Goal: Task Accomplishment & Management: Manage account settings

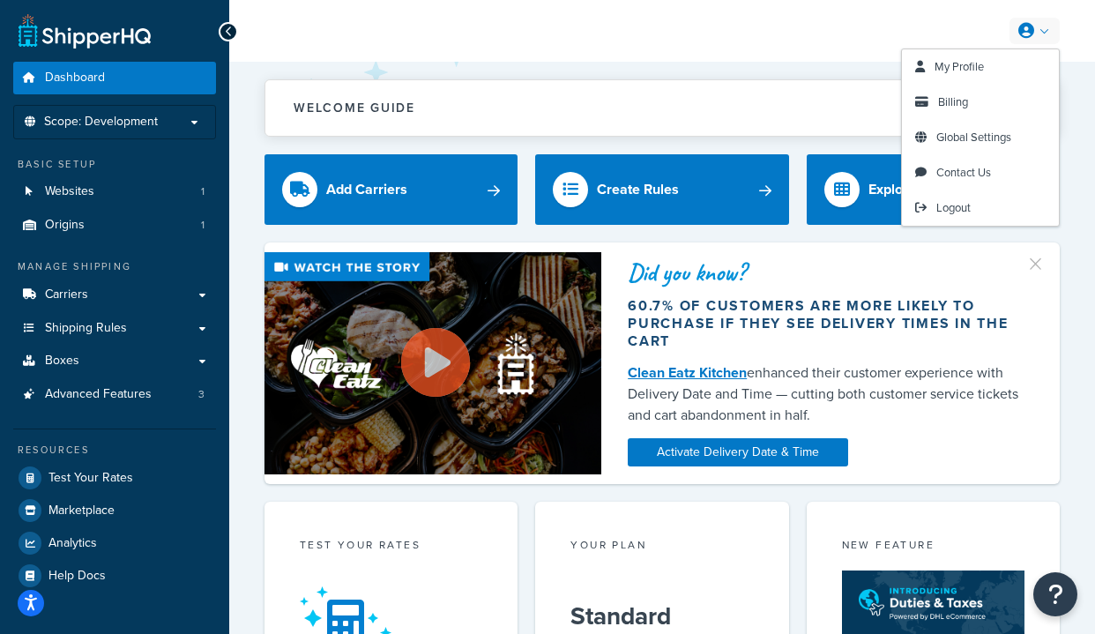
click at [1045, 26] on link at bounding box center [1035, 31] width 50 height 26
click at [984, 101] on link "Billing" at bounding box center [980, 102] width 157 height 35
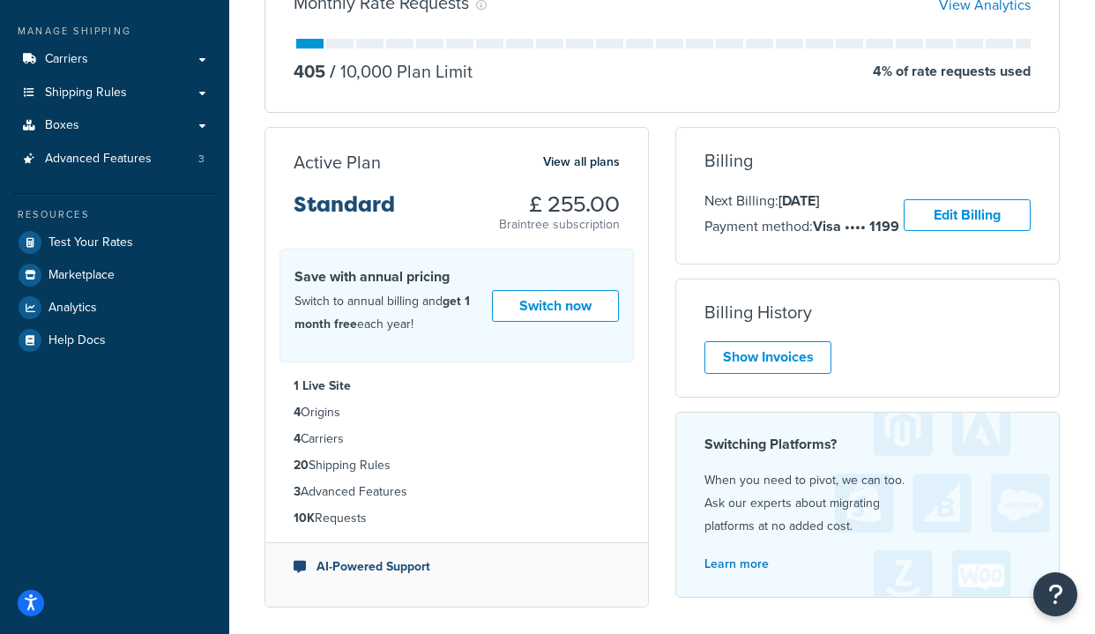
scroll to position [236, 0]
click at [768, 349] on link "Show Invoices" at bounding box center [768, 356] width 127 height 33
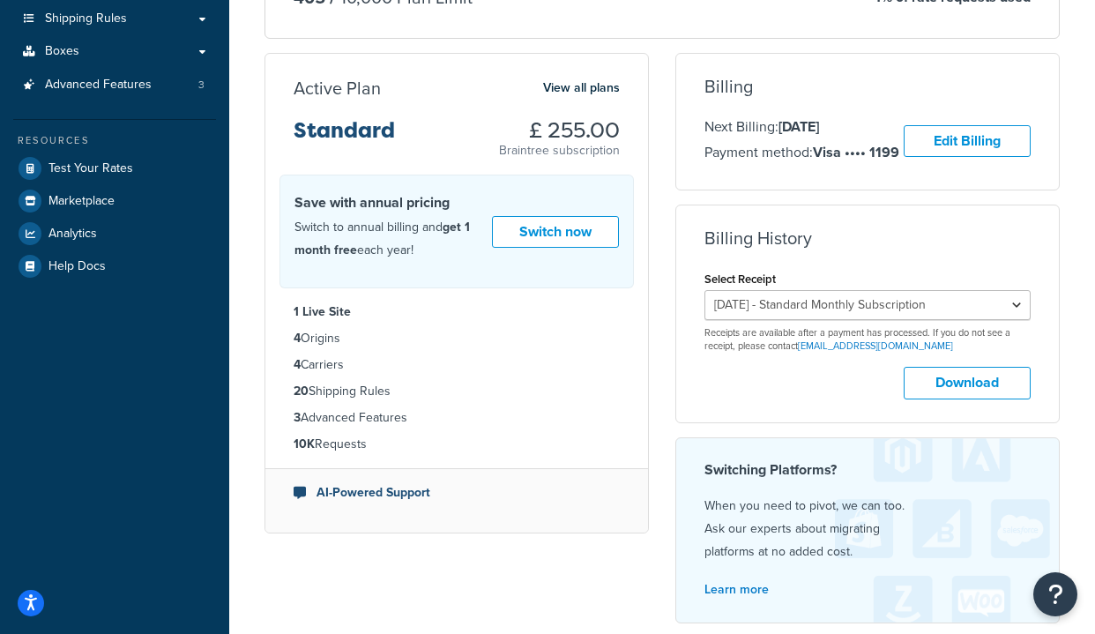
scroll to position [391, 0]
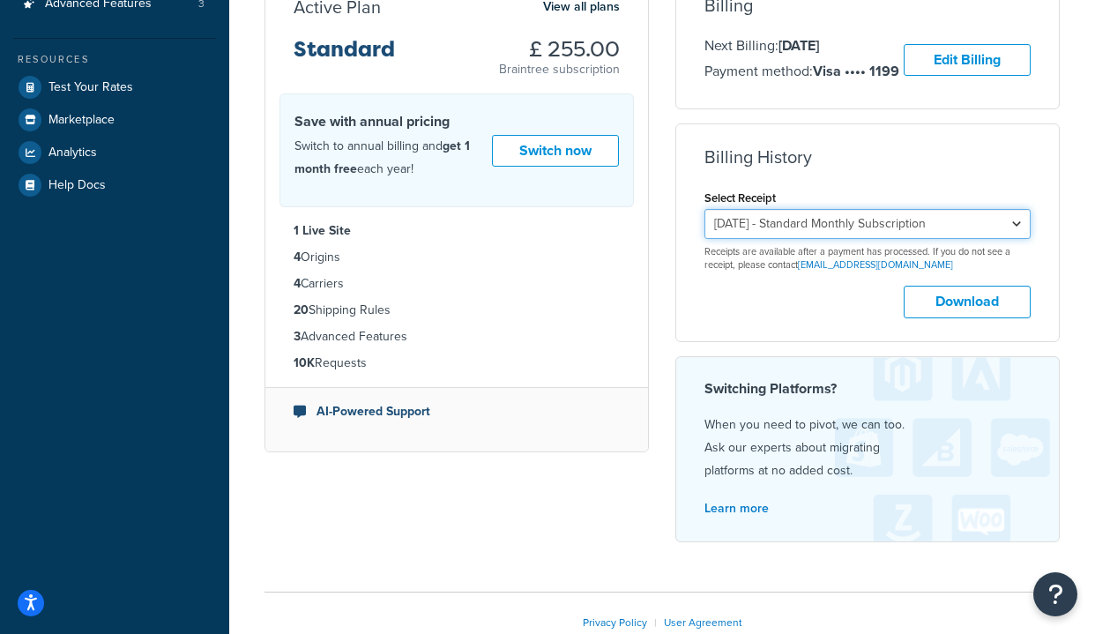
click at [1021, 226] on select "September 13, 2025 - Standard Monthly Subscription August 13, 2025 - Standard M…" at bounding box center [868, 224] width 326 height 30
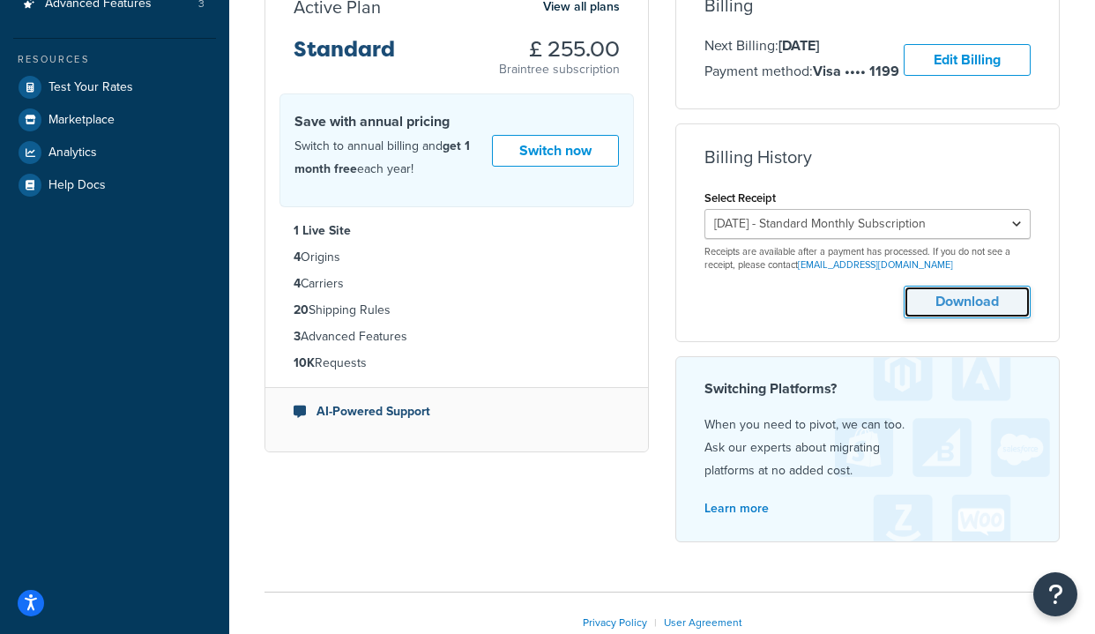
click at [977, 299] on button "Download" at bounding box center [967, 302] width 127 height 33
